Goal: Book appointment/travel/reservation

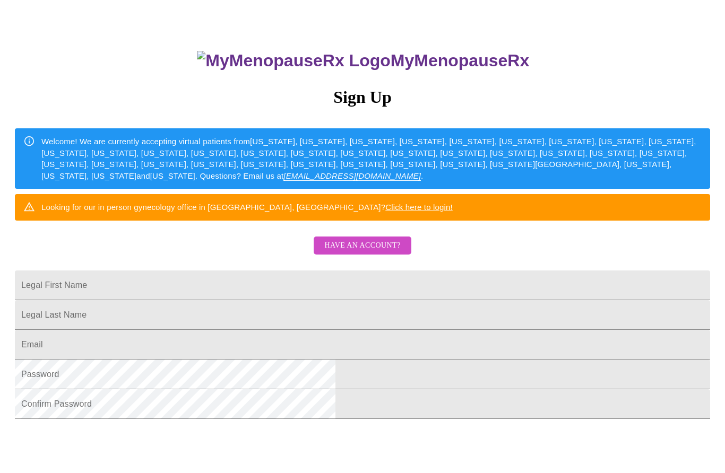
scroll to position [67, 0]
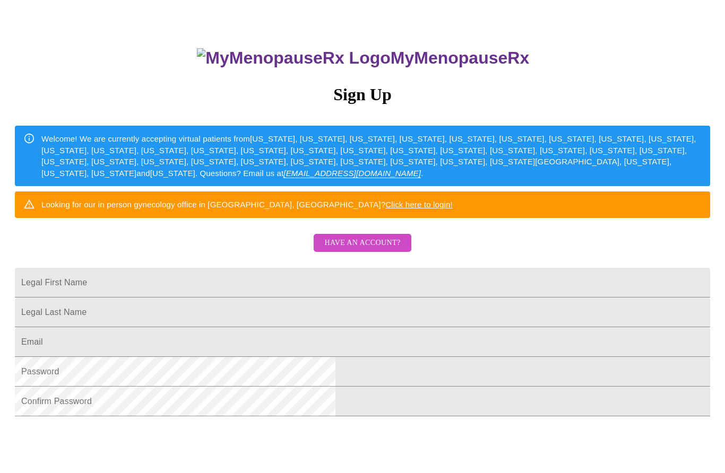
click at [383, 250] on span "Have an account?" at bounding box center [362, 243] width 76 height 13
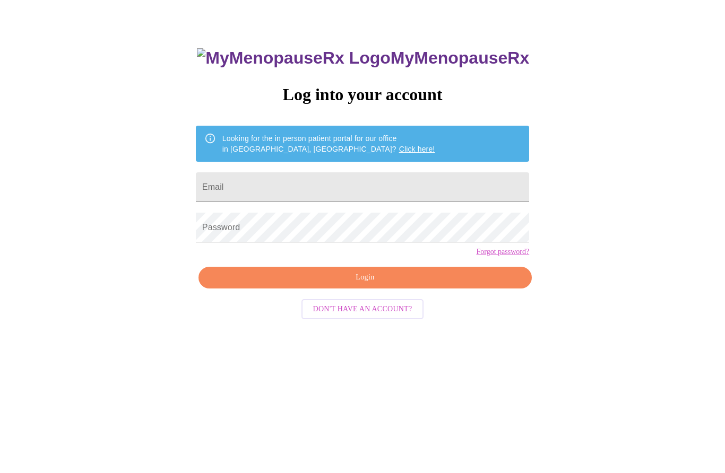
scroll to position [11, 0]
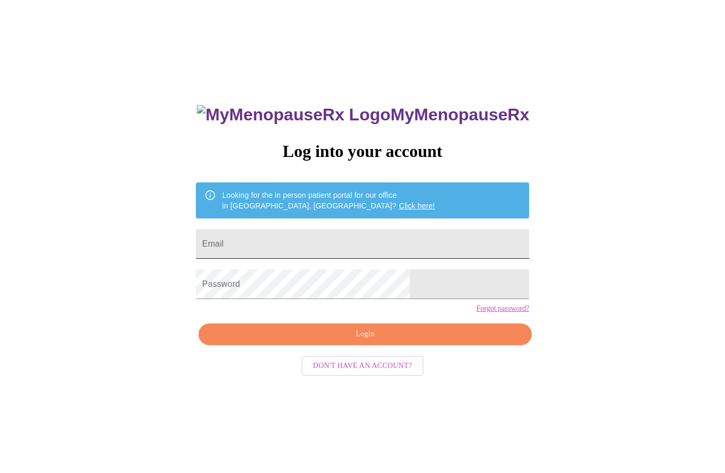
click at [446, 247] on input "Email" at bounding box center [362, 244] width 333 height 30
click at [439, 245] on input "Email" at bounding box center [362, 244] width 333 height 30
type input "[EMAIL_ADDRESS][DOMAIN_NAME]"
click at [462, 346] on button "Login" at bounding box center [365, 335] width 333 height 22
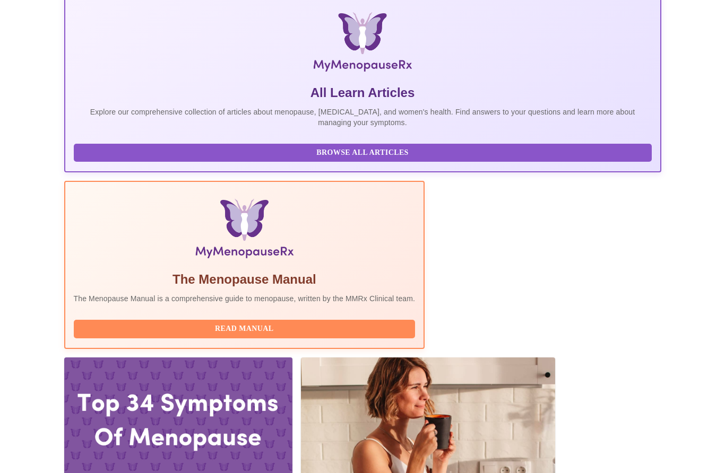
scroll to position [208, 0]
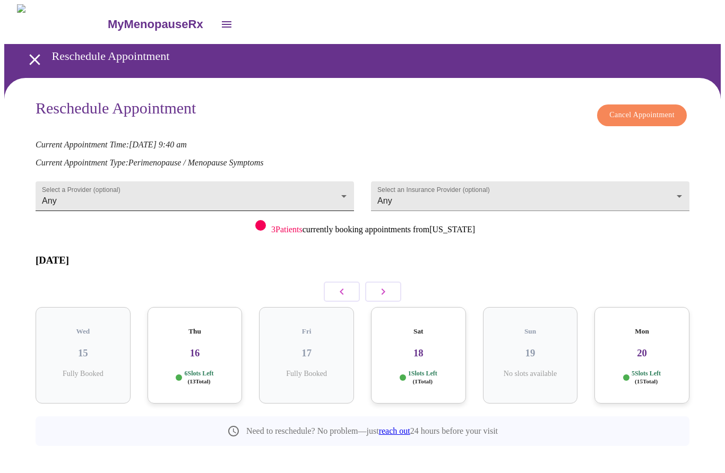
click at [60, 185] on body "MyMenopauseRx Reschedule Appointment Reschedule Appointment Cancel Appointment …" at bounding box center [362, 249] width 717 height 490
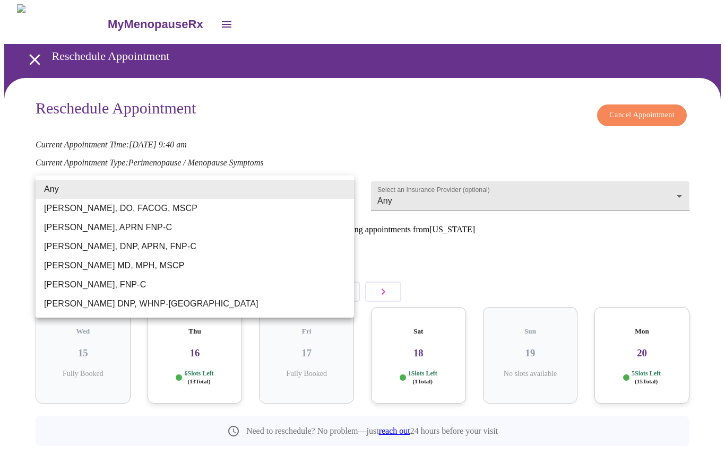
click at [71, 287] on li "[PERSON_NAME], FNP-C" at bounding box center [195, 284] width 318 height 19
type input "[PERSON_NAME], FNP-C"
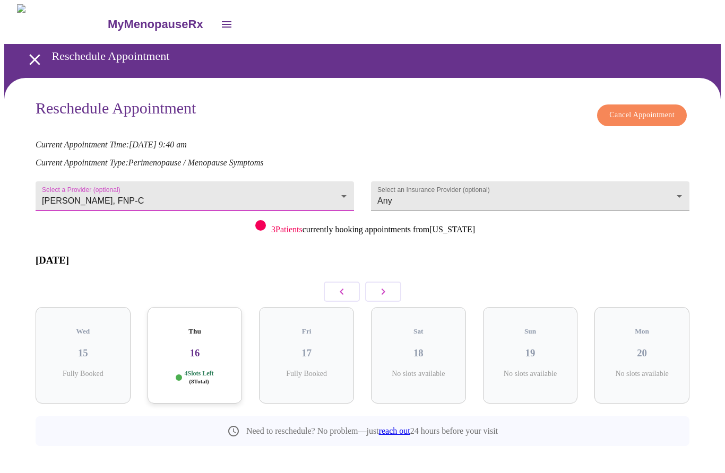
click at [382, 286] on icon "button" at bounding box center [383, 292] width 13 height 13
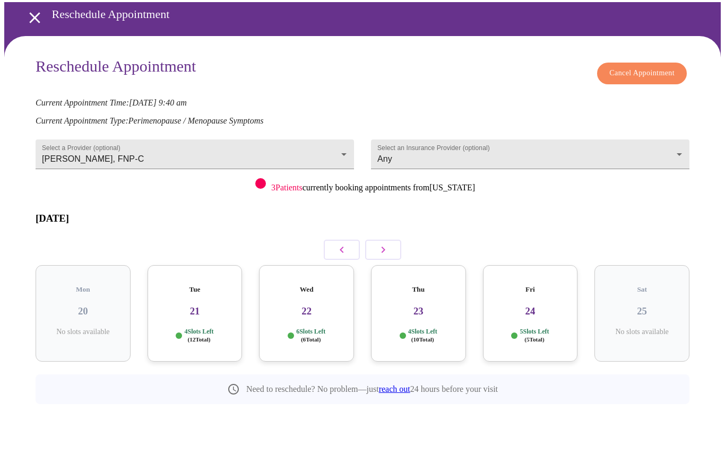
click at [386, 286] on icon "button" at bounding box center [383, 292] width 13 height 13
click at [394, 282] on button "button" at bounding box center [383, 292] width 36 height 20
click at [383, 289] on icon "button" at bounding box center [384, 292] width 4 height 6
click at [378, 286] on icon "button" at bounding box center [383, 292] width 13 height 13
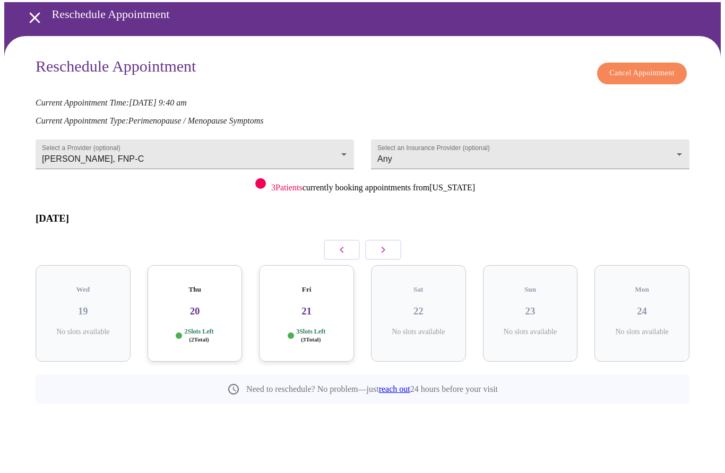
click at [192, 307] on div "Thu 20 2 Slots Left ( 2 Total)" at bounding box center [195, 355] width 95 height 97
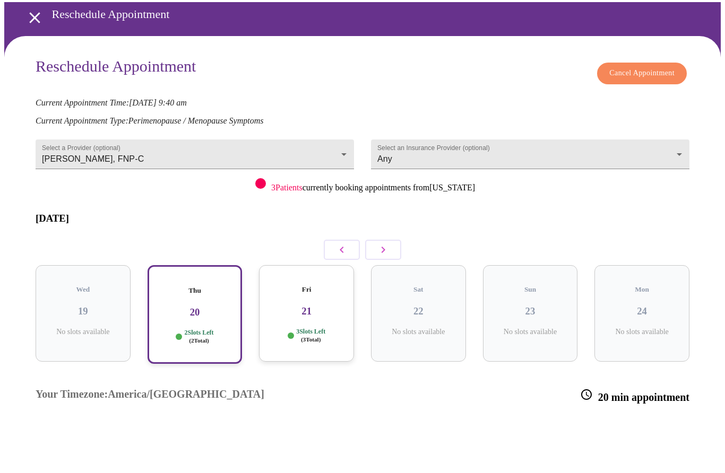
scroll to position [42, 0]
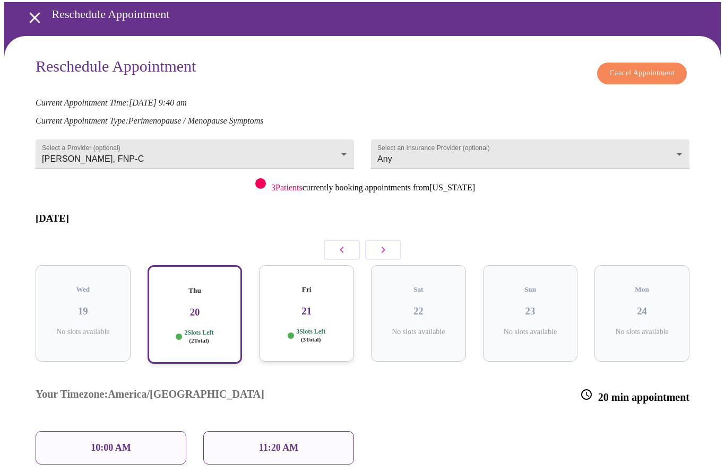
click at [156, 432] on div "10:00 AM" at bounding box center [111, 448] width 151 height 33
click at [144, 432] on div "10:00 AM" at bounding box center [111, 448] width 151 height 33
click at [137, 432] on div "10:00 AM" at bounding box center [111, 448] width 151 height 33
click at [248, 432] on div "11:20 AM" at bounding box center [278, 448] width 151 height 33
click at [141, 432] on div "10:00 AM" at bounding box center [111, 448] width 151 height 33
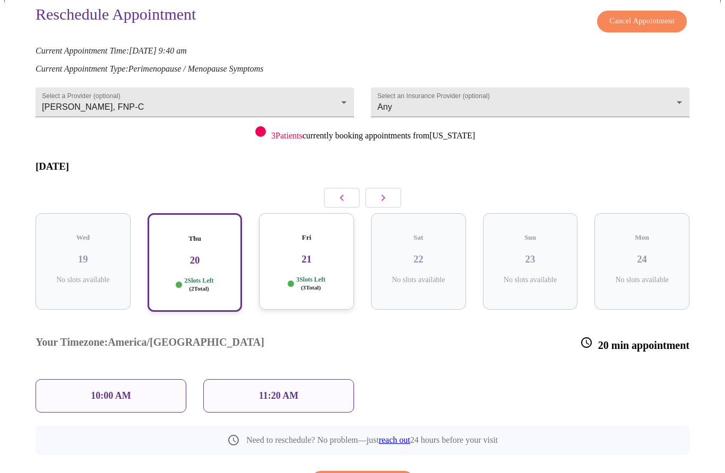
scroll to position [96, 0]
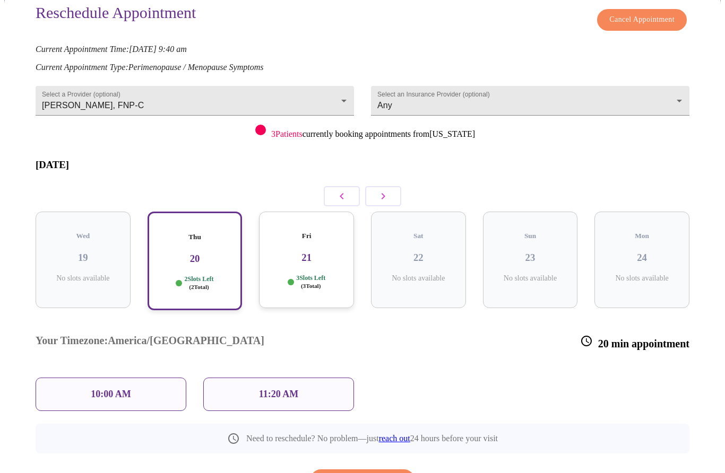
click at [151, 378] on div "10:00 AM" at bounding box center [111, 394] width 151 height 33
click at [80, 378] on div "10:00 AM" at bounding box center [111, 394] width 151 height 33
click at [92, 389] on p "10:00 AM" at bounding box center [111, 394] width 40 height 11
click at [275, 389] on p "11:20 AM" at bounding box center [279, 394] width 40 height 11
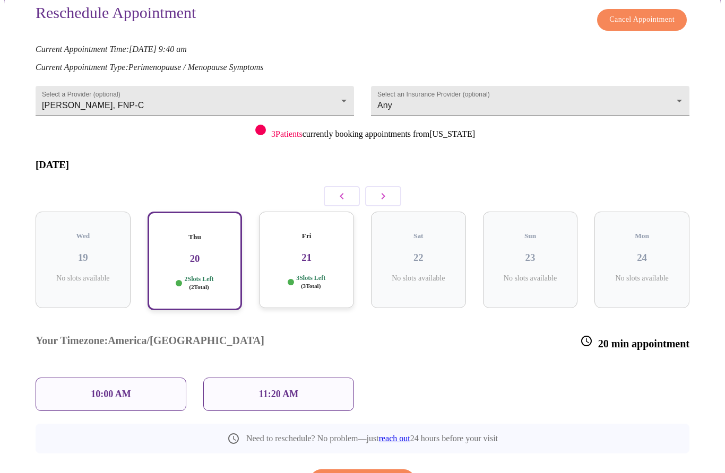
click at [283, 389] on p "11:20 AM" at bounding box center [279, 394] width 40 height 11
click at [124, 389] on p "10:00 AM" at bounding box center [111, 394] width 40 height 11
click at [123, 389] on p "10:00 AM" at bounding box center [111, 394] width 40 height 11
click at [135, 378] on div "10:00 AM" at bounding box center [111, 394] width 151 height 33
click at [350, 470] on button "Reschedule Appointment" at bounding box center [363, 481] width 104 height 22
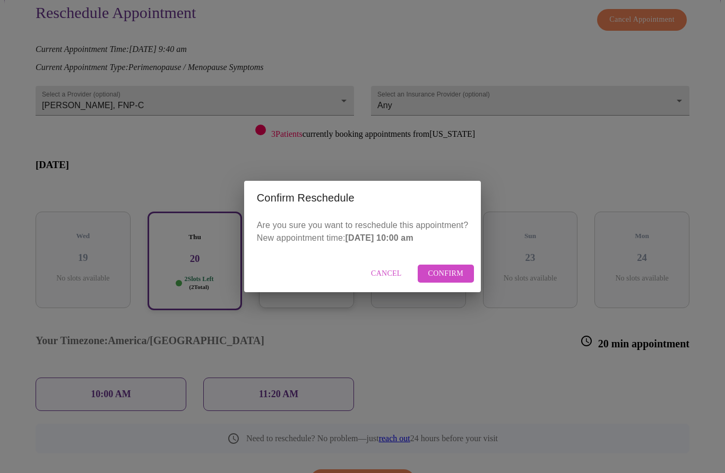
click at [448, 280] on span "Confirm" at bounding box center [446, 274] width 36 height 13
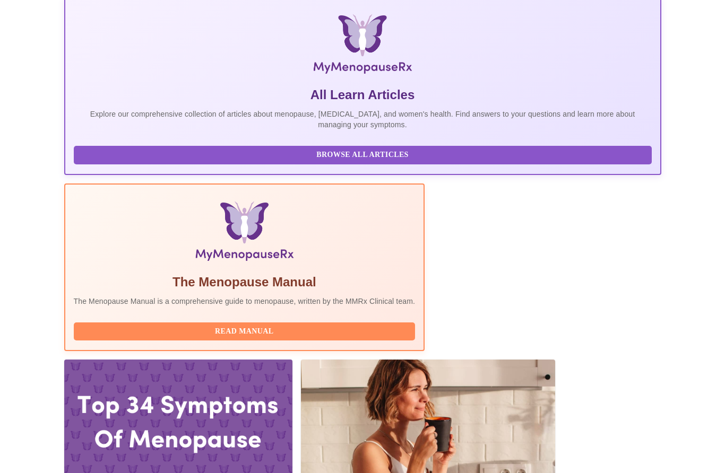
scroll to position [18, 0]
